Goal: Task Accomplishment & Management: Use online tool/utility

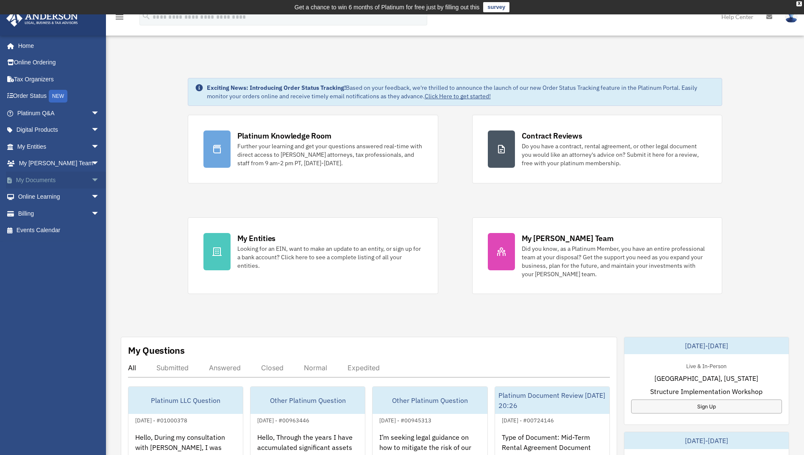
click at [91, 179] on span "arrow_drop_down" at bounding box center [99, 180] width 17 height 17
click at [47, 195] on link "Box" at bounding box center [62, 197] width 100 height 17
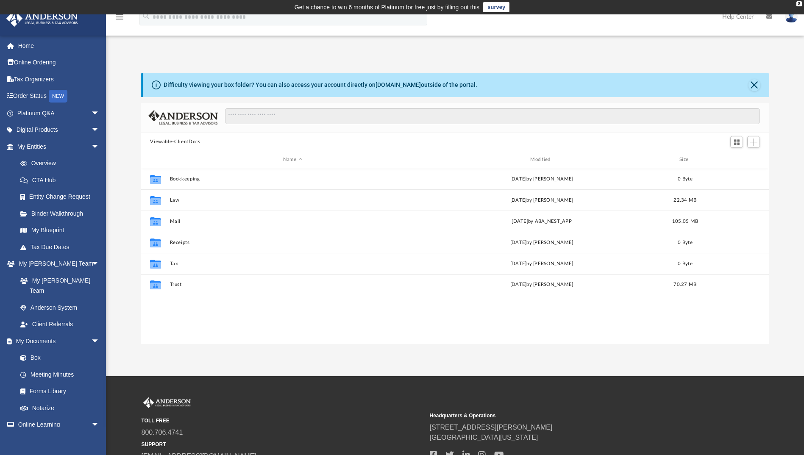
scroll to position [186, 621]
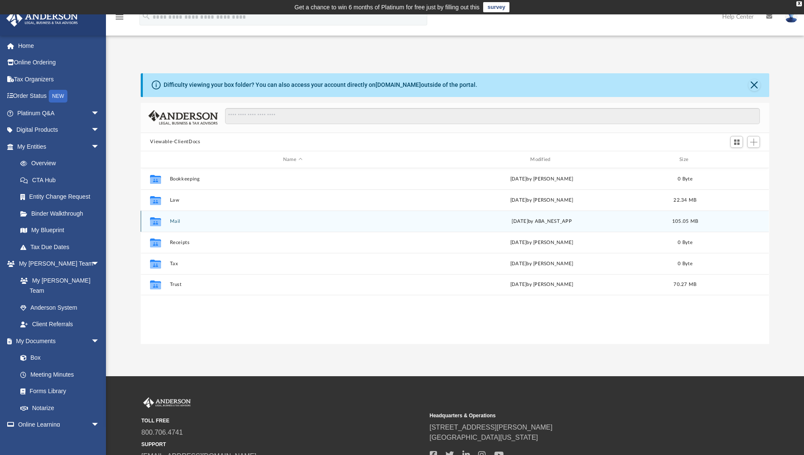
click at [174, 219] on button "Mail" at bounding box center [292, 222] width 245 height 6
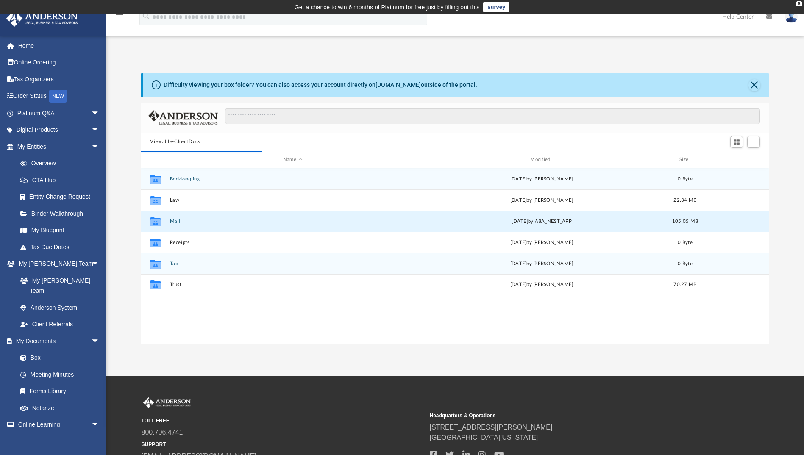
scroll to position [7, 6]
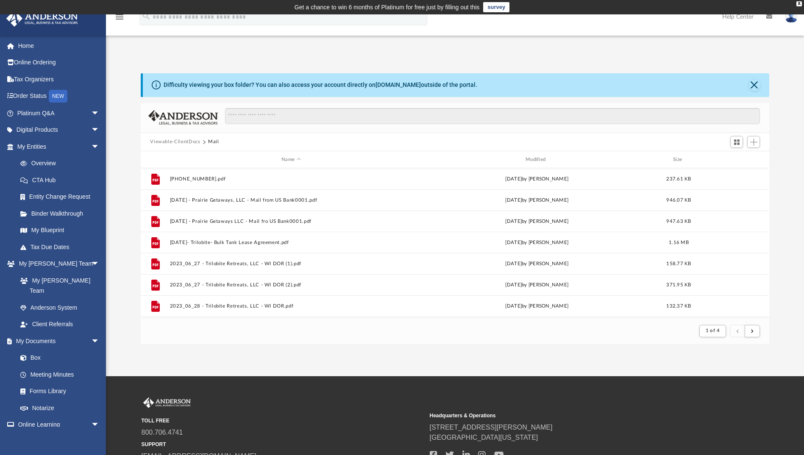
click at [546, 164] on div "Name Modified Size" at bounding box center [455, 159] width 628 height 17
click at [543, 159] on div "Modified" at bounding box center [537, 160] width 242 height 8
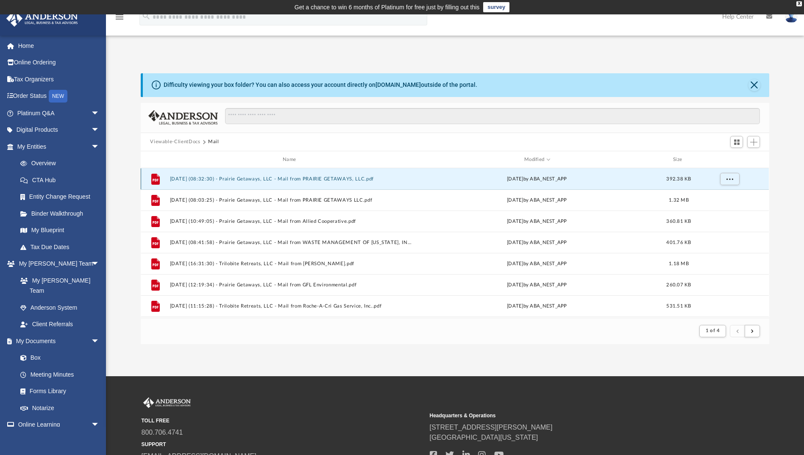
click at [328, 176] on button "[DATE] (08:32:30) - Prairie Getaways, LLC - Mail from PRAIRIE GETAWAYS, LLC.pdf" at bounding box center [291, 179] width 242 height 6
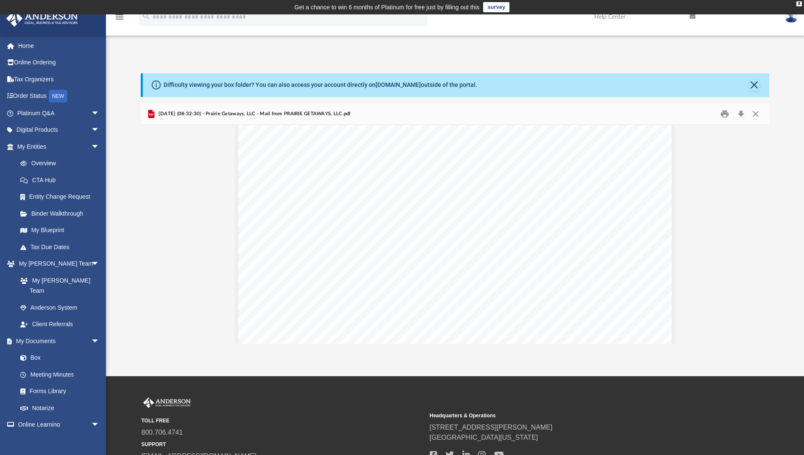
scroll to position [0, 0]
